Goal: Communication & Community: Answer question/provide support

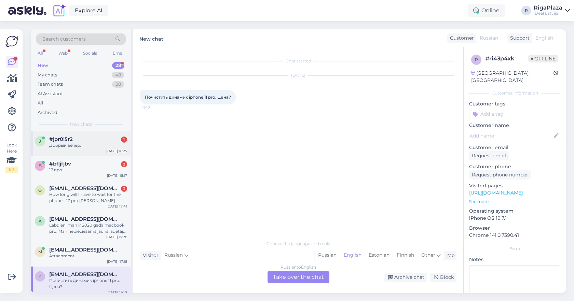
click at [93, 147] on div "Добрый вечер." at bounding box center [88, 146] width 78 height 6
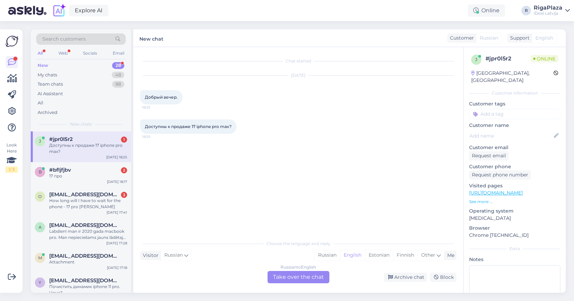
click at [102, 66] on div "New 28" at bounding box center [81, 66] width 90 height 10
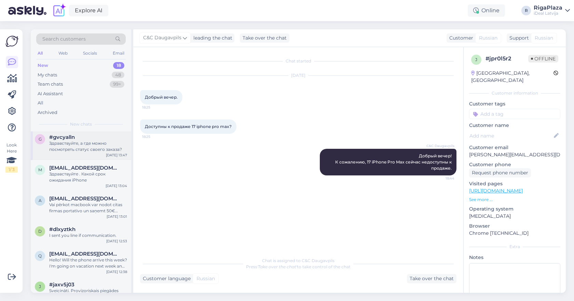
scroll to position [81, 0]
click at [104, 74] on div "My chats 48" at bounding box center [81, 75] width 90 height 10
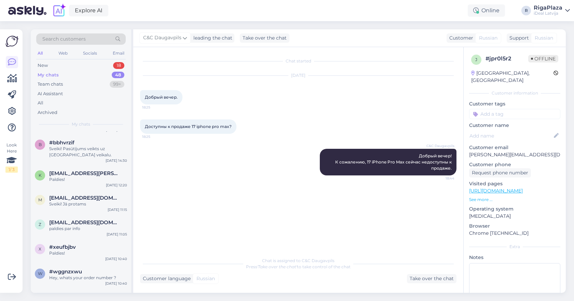
scroll to position [123, 0]
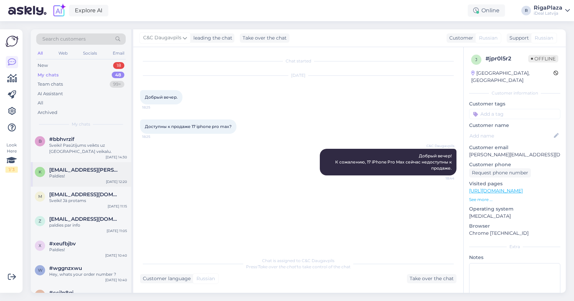
click at [87, 170] on span "[EMAIL_ADDRESS][PERSON_NAME][DOMAIN_NAME]" at bounding box center [84, 170] width 71 height 6
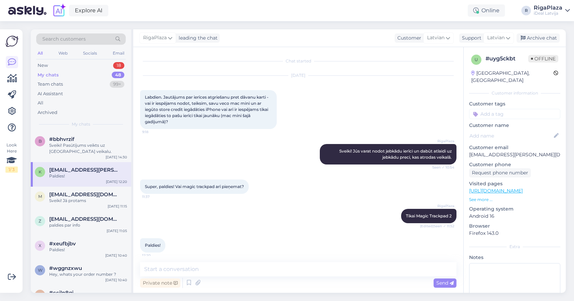
scroll to position [4, 0]
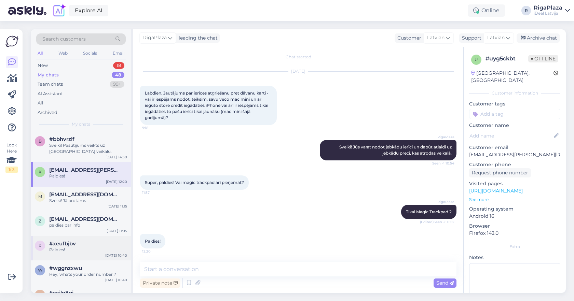
click at [76, 246] on div "#xeufbjbv" at bounding box center [88, 244] width 78 height 6
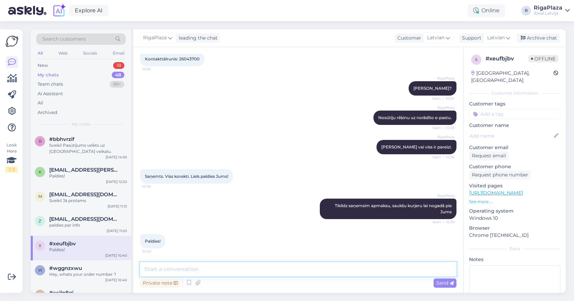
click at [185, 273] on textarea at bounding box center [298, 269] width 316 height 14
type textarea "Sveiki, vēlējos uzzināt kad veiksiet maksājumu? Jo šodien ir pēdējā diena kad e…"
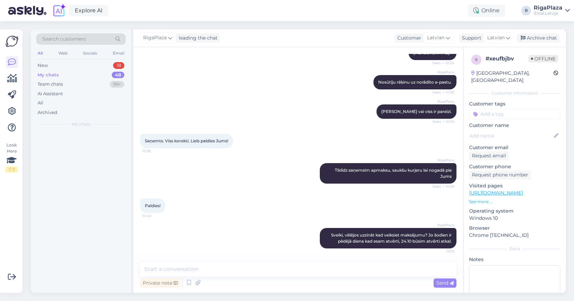
scroll to position [0, 0]
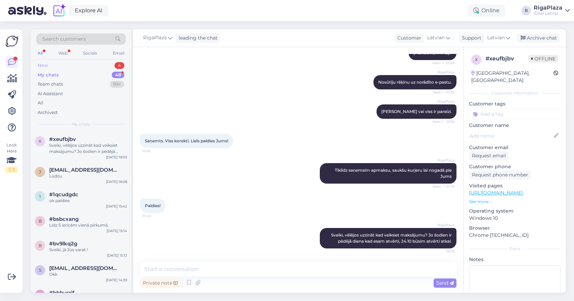
click at [91, 65] on div "New 4" at bounding box center [81, 66] width 90 height 10
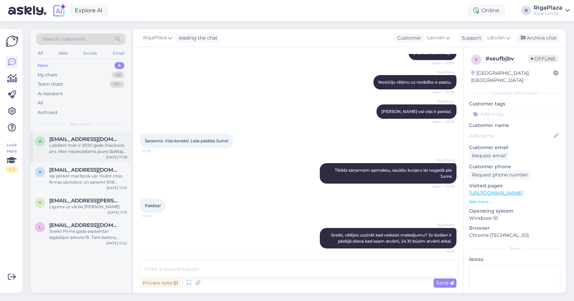
click at [83, 143] on div "Labdien! man ir 2020 gada macbook pro. Man nepieciešams jauns lādētajs ar visu …" at bounding box center [88, 149] width 78 height 12
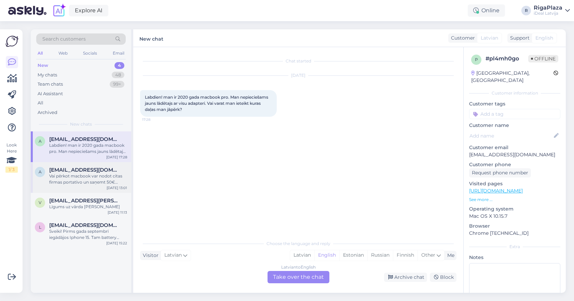
click at [93, 167] on span "[EMAIL_ADDRESS][DOMAIN_NAME]" at bounding box center [84, 170] width 71 height 6
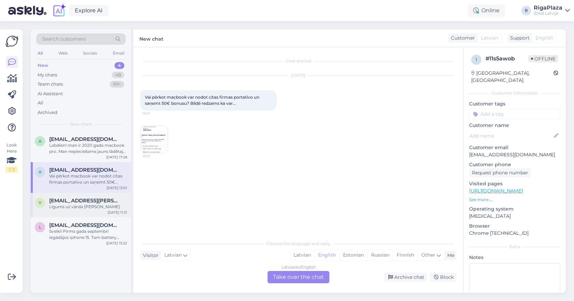
click at [81, 195] on div "v [EMAIL_ADDRESS][PERSON_NAME][DOMAIN_NAME] Līgums uz vārda [PERSON_NAME] [DATE…" at bounding box center [81, 205] width 100 height 25
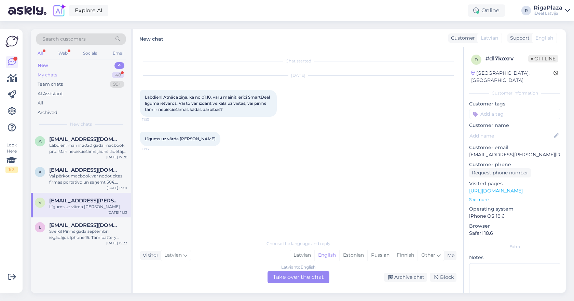
click at [82, 77] on div "My chats 48" at bounding box center [81, 75] width 90 height 10
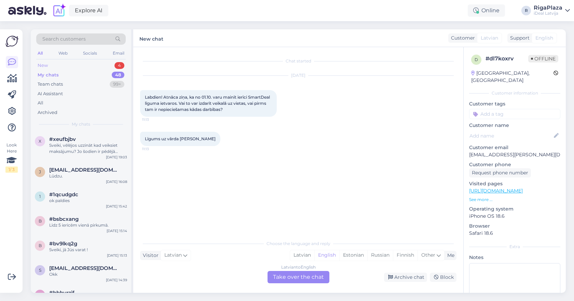
click at [98, 66] on div "New 4" at bounding box center [81, 66] width 90 height 10
